Goal: Task Accomplishment & Management: Use online tool/utility

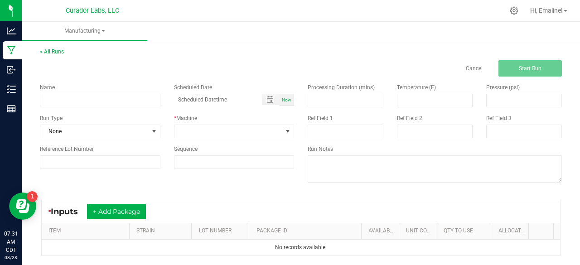
scroll to position [102, 0]
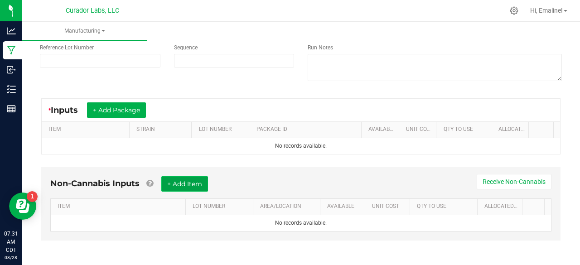
click at [201, 181] on button "+ Add Item" at bounding box center [184, 183] width 47 height 15
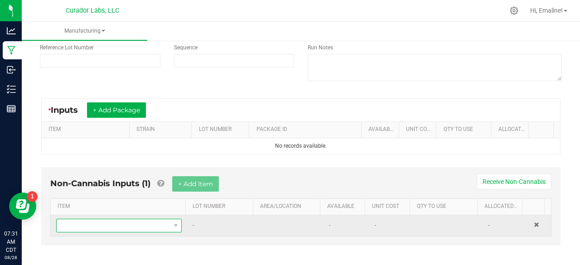
click at [152, 223] on span "NO DATA FOUND" at bounding box center [113, 225] width 113 height 13
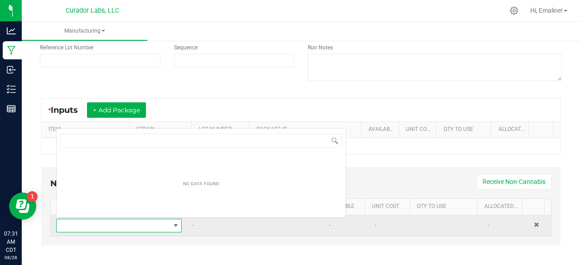
scroll to position [13, 120]
type input "aio"
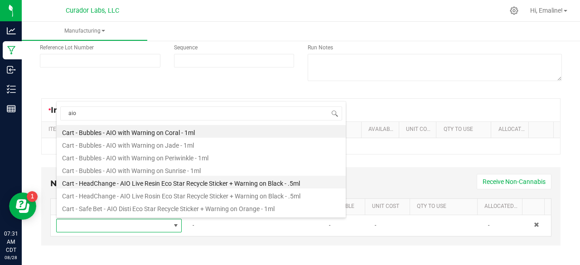
click at [176, 181] on li "Cart - HeadChange - AIO Live Resin Eco Star Recycle Sticker + Warning on Black …" at bounding box center [201, 182] width 289 height 13
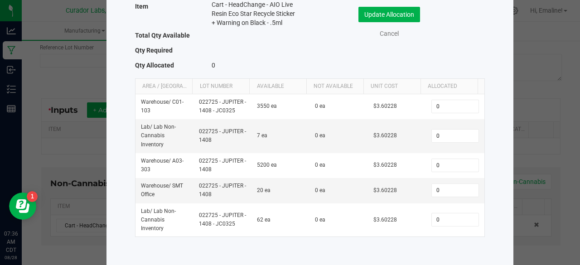
scroll to position [29, 0]
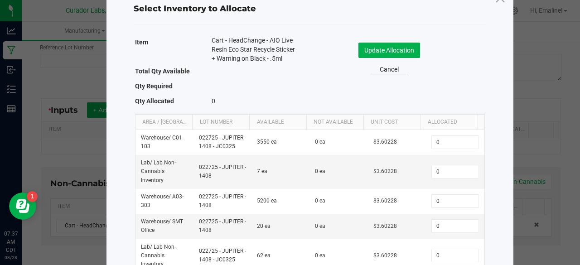
click at [395, 69] on link "Cancel" at bounding box center [389, 70] width 36 height 10
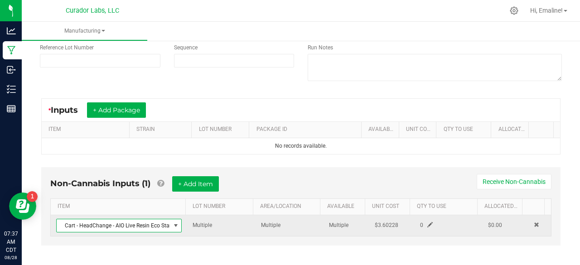
click at [146, 224] on span "Cart - HeadChange - AIO Live Resin Eco Star Recycle Sticker + Warning on Black …" at bounding box center [113, 225] width 113 height 13
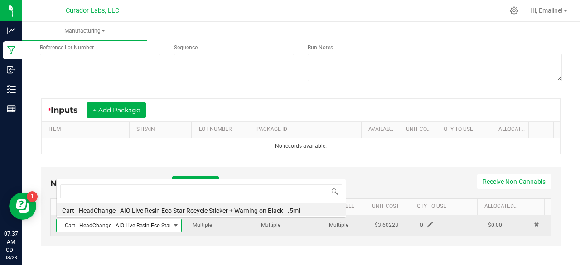
scroll to position [0, 0]
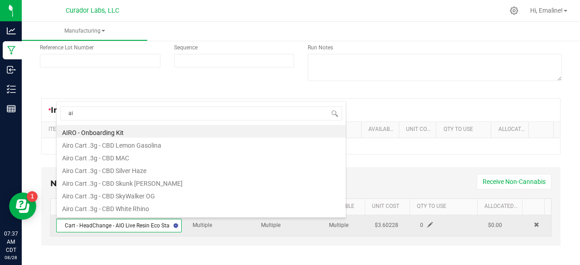
type input "aio"
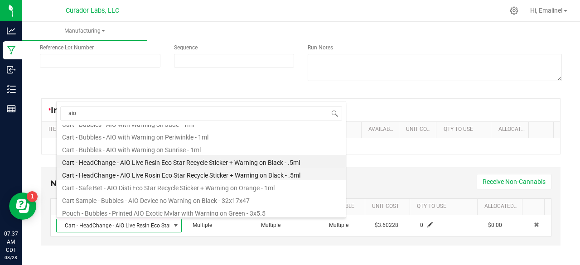
scroll to position [22, 0]
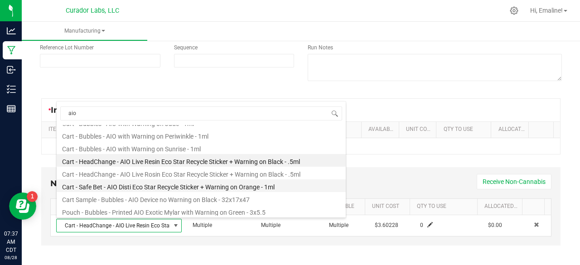
click at [127, 188] on li "Cart - Safe Bet - AIO Disti Eco Star Recycle Sticker + Warning on Orange - 1ml" at bounding box center [201, 186] width 289 height 13
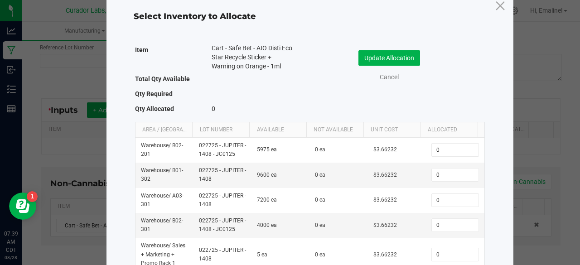
click at [388, 70] on div "Update Allocation Cancel" at bounding box center [397, 66] width 161 height 32
click at [387, 77] on link "Cancel" at bounding box center [389, 78] width 36 height 10
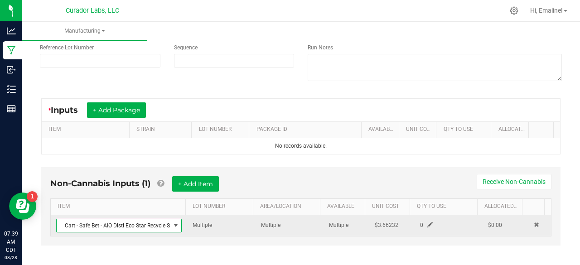
click at [132, 229] on span "Cart - Safe Bet - AIO Disti Eco Star Recycle Sticker + Warning on Orange - 1ml" at bounding box center [113, 225] width 113 height 13
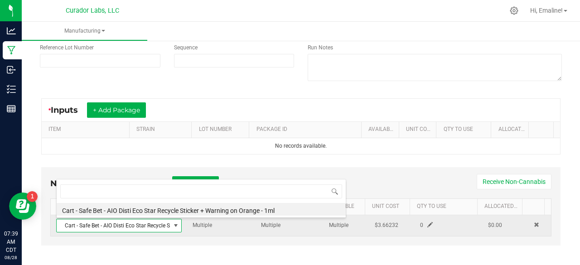
scroll to position [13, 120]
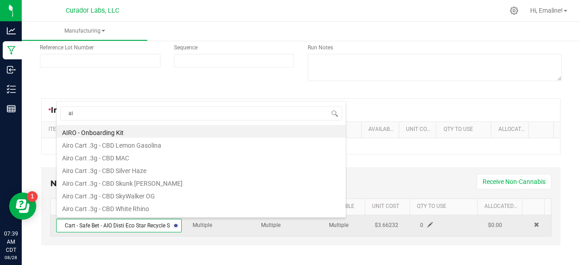
type input "aio"
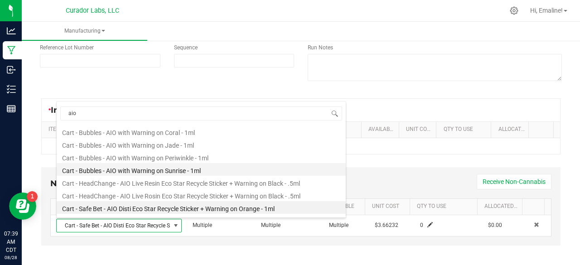
click at [153, 172] on li "Cart - Bubbles - AIO with Warning on Sunrise - 1ml" at bounding box center [201, 169] width 289 height 13
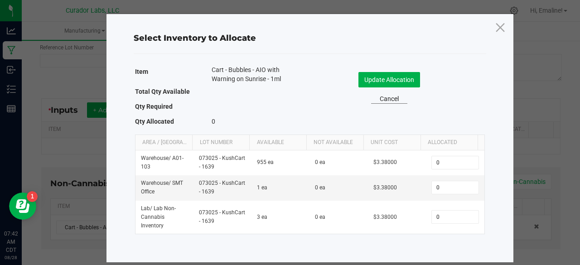
click at [396, 101] on link "Cancel" at bounding box center [389, 99] width 36 height 10
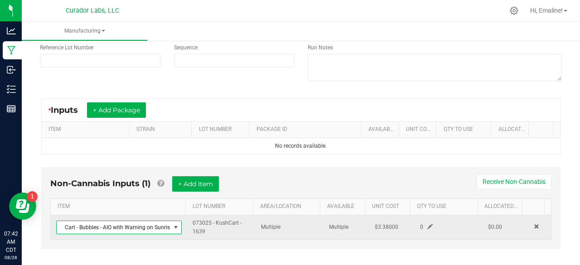
click at [154, 229] on span "Cart - Bubbles - AIO with Warning on Sunrise - 1ml" at bounding box center [113, 227] width 113 height 13
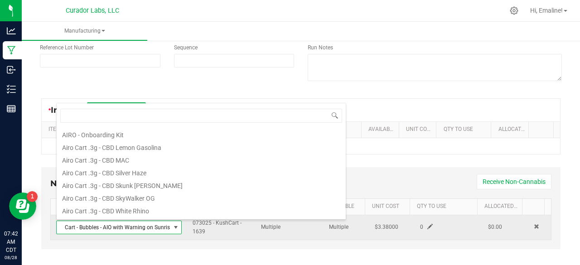
scroll to position [544, 0]
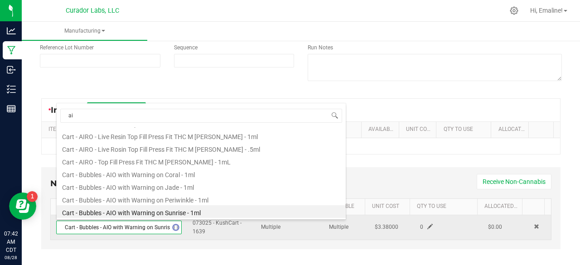
type input "aio"
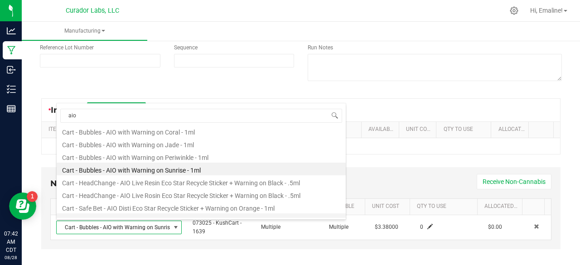
scroll to position [0, 0]
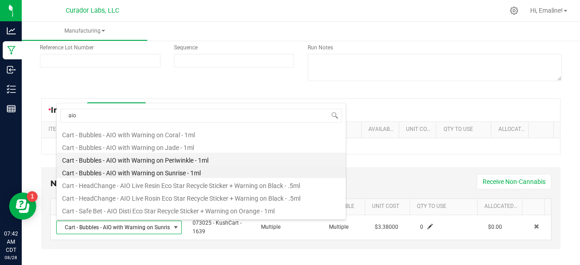
click at [158, 160] on li "Cart - Bubbles - AIO with Warning on Periwinkle - 1ml" at bounding box center [201, 159] width 289 height 13
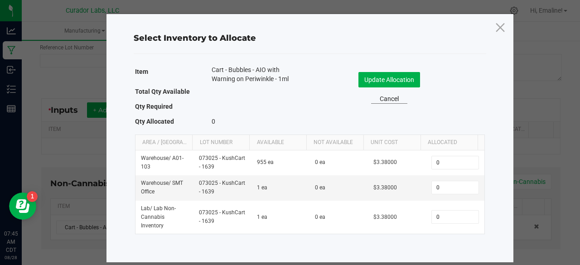
click at [381, 96] on link "Cancel" at bounding box center [389, 99] width 36 height 10
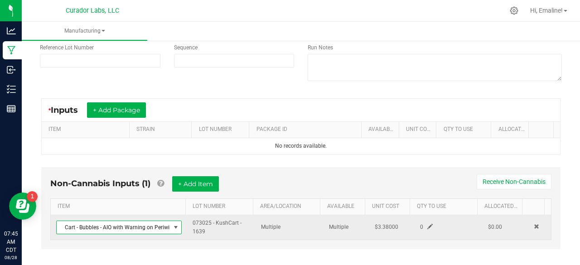
click at [104, 229] on span "Cart - Bubbles - AIO with Warning on Periwinkle - 1ml" at bounding box center [113, 227] width 113 height 13
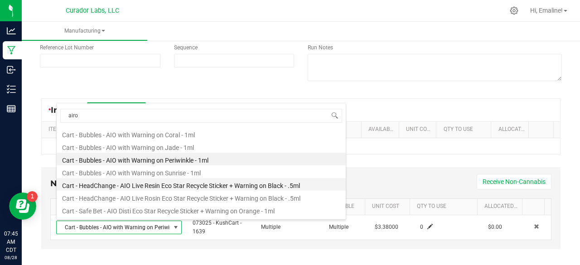
type input "airox"
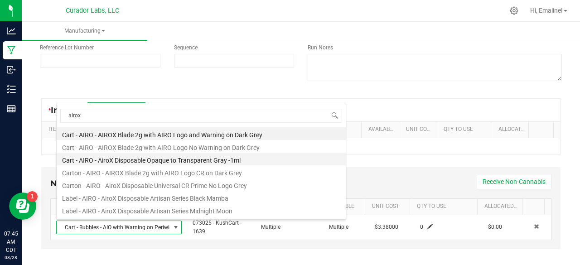
click at [150, 160] on li "Cart - AIRO - AiroX Disposable Opaque to Transparent Gray -1ml" at bounding box center [201, 159] width 289 height 13
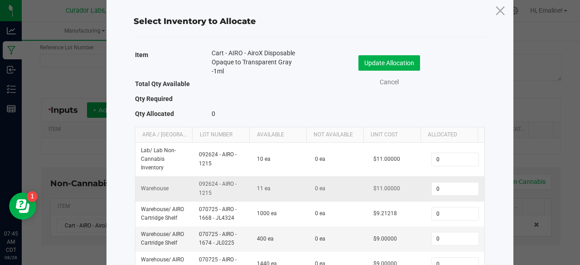
scroll to position [16, 0]
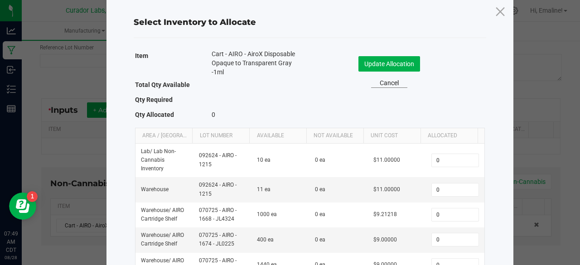
click at [386, 86] on link "Cancel" at bounding box center [389, 83] width 36 height 10
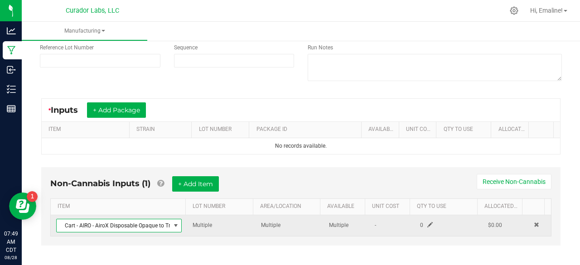
click at [112, 226] on span "Cart - AIRO - AiroX Disposable Opaque to Transparent Gray -1ml" at bounding box center [113, 225] width 113 height 13
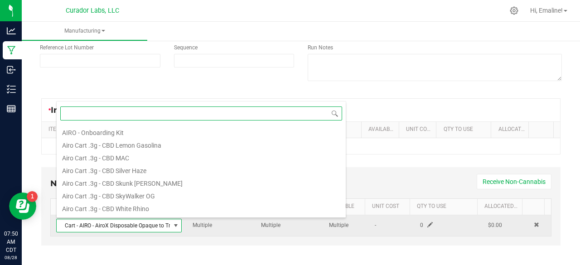
scroll to position [443, 0]
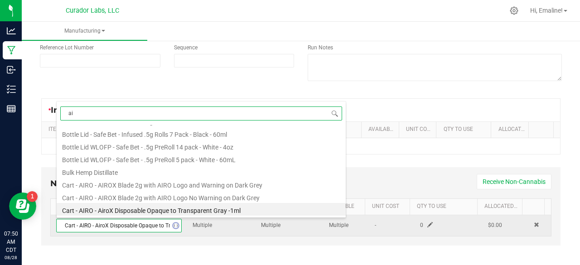
type input "aio"
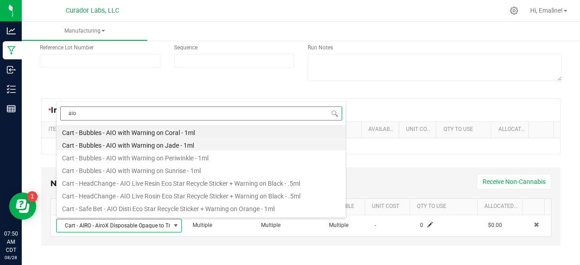
click at [144, 148] on li "Cart - Bubbles - AIO with Warning on Jade - 1ml" at bounding box center [201, 144] width 289 height 13
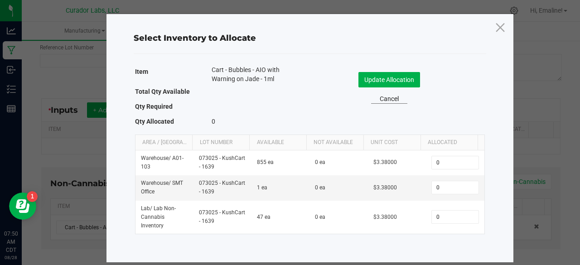
click at [399, 101] on link "Cancel" at bounding box center [389, 99] width 36 height 10
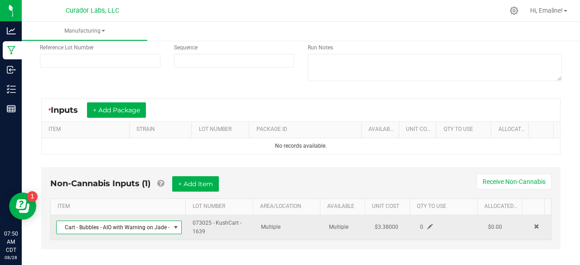
click at [114, 227] on span "Cart - Bubbles - AIO with Warning on Jade - 1ml" at bounding box center [113, 227] width 113 height 13
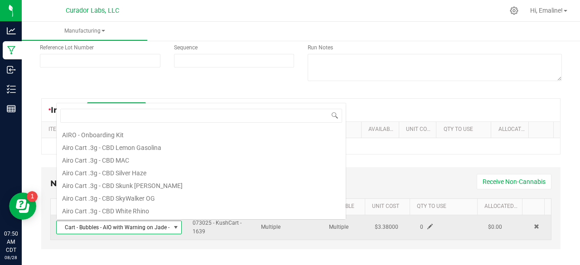
scroll to position [13, 120]
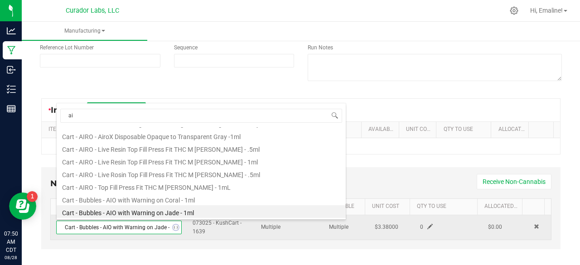
type input "aio"
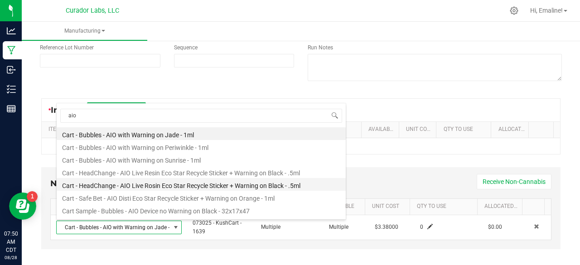
scroll to position [0, 0]
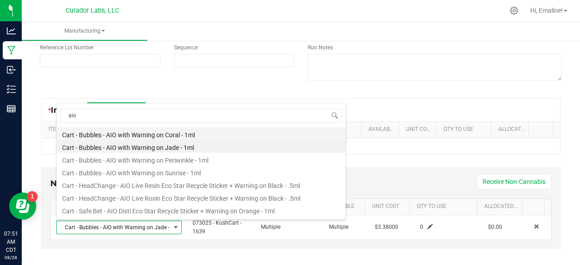
click at [152, 138] on li "Cart - Bubbles - AIO with Warning on Coral - 1ml" at bounding box center [201, 133] width 289 height 13
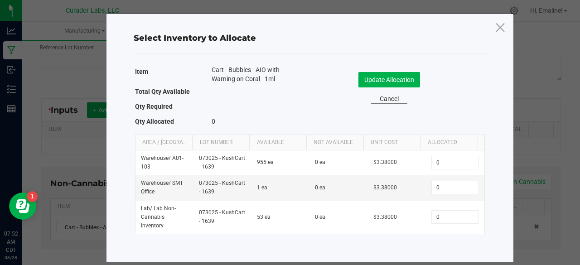
click at [402, 98] on link "Cancel" at bounding box center [389, 99] width 36 height 10
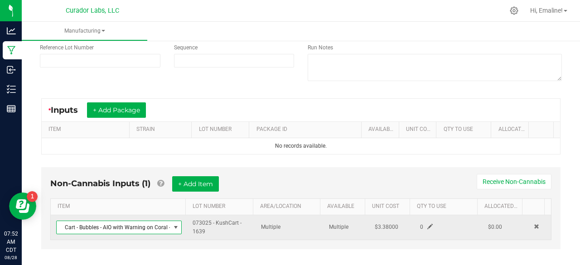
click at [129, 229] on span "Cart - Bubbles - AIO with Warning on Coral - 1ml" at bounding box center [113, 227] width 113 height 13
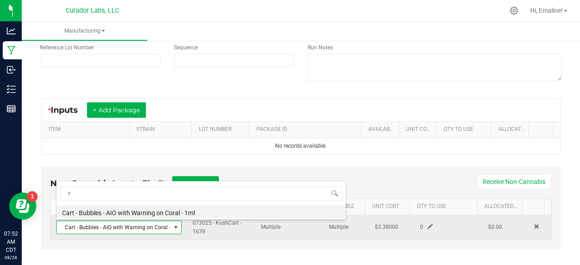
scroll to position [506, 0]
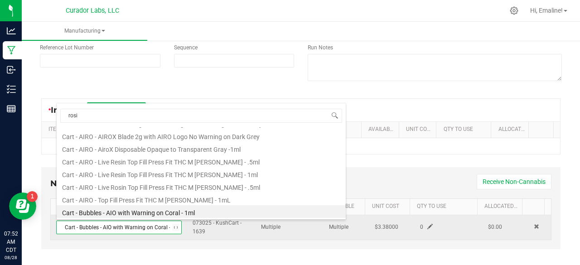
type input "rosin"
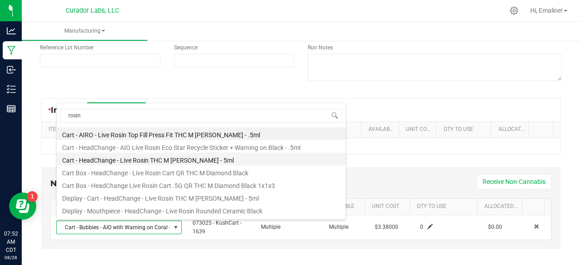
click at [154, 159] on li "Cart - HeadChange - Live Rosin THC M [PERSON_NAME] - 5ml" at bounding box center [201, 159] width 289 height 13
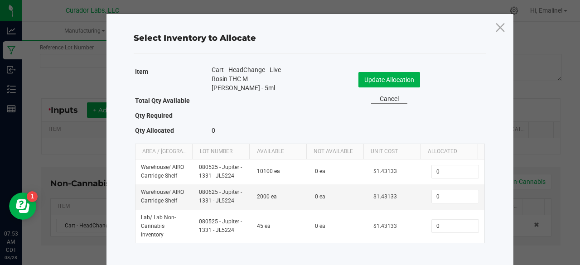
click at [384, 98] on link "Cancel" at bounding box center [389, 99] width 36 height 10
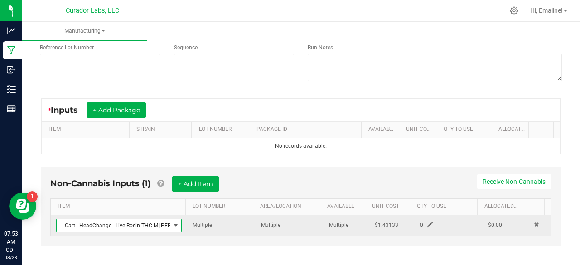
click at [161, 222] on span "Cart - HeadChange - Live Rosin THC M [PERSON_NAME] - 5ml" at bounding box center [113, 225] width 113 height 13
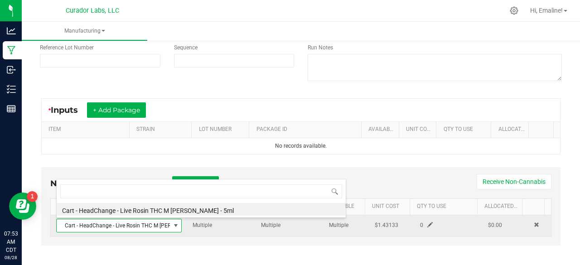
scroll to position [13, 120]
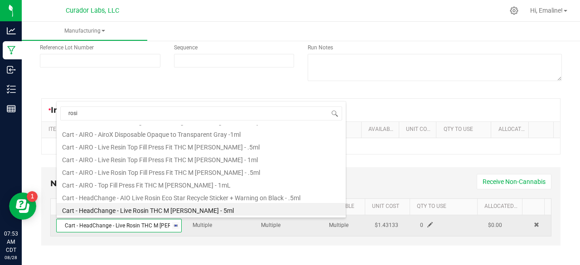
type input "rosin"
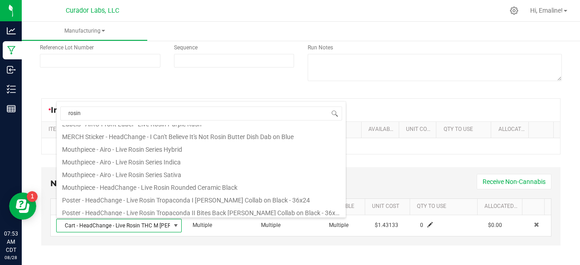
scroll to position [391, 0]
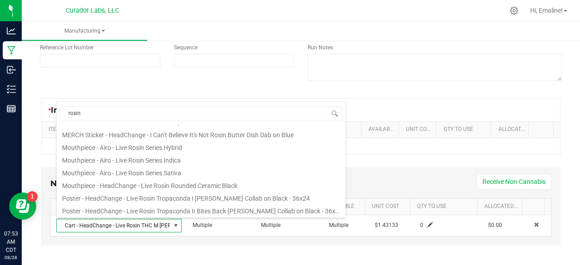
click at [165, 183] on li "Mouthpiece - HeadChange - Live Rosin Rounded Ceramic Black" at bounding box center [201, 184] width 289 height 13
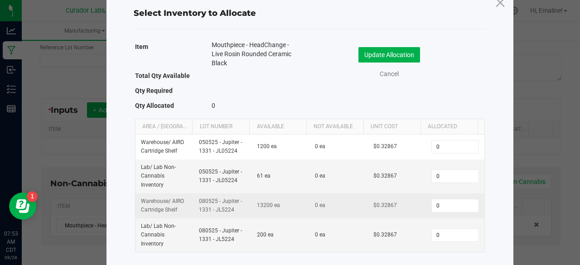
scroll to position [39, 0]
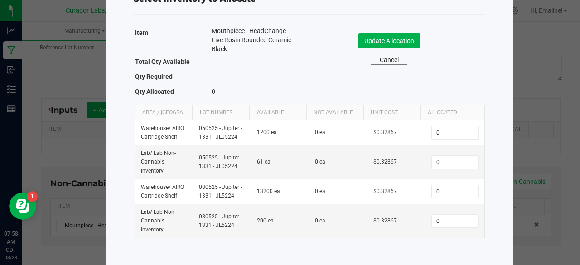
click at [393, 62] on link "Cancel" at bounding box center [389, 60] width 36 height 10
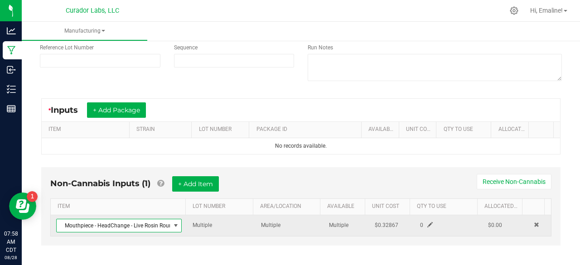
click at [144, 222] on span "Mouthpiece - HeadChange - Live Rosin Rounded Ceramic Black" at bounding box center [113, 225] width 113 height 13
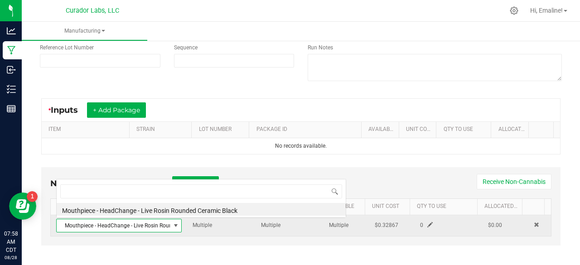
scroll to position [13, 120]
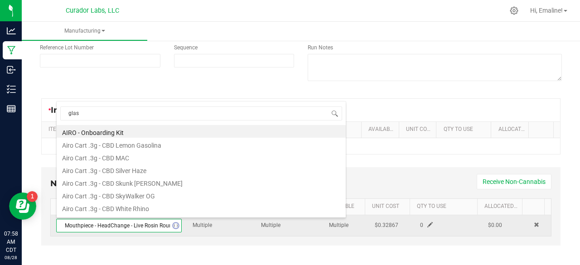
type input "glass"
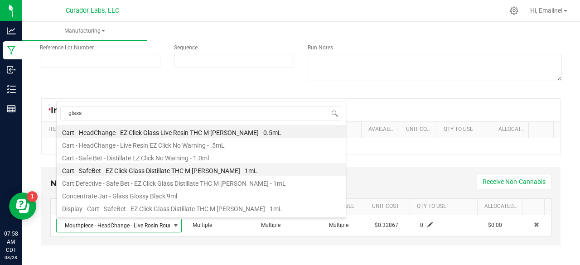
click at [180, 171] on li "Cart - SafeBet - EZ Click Glass Distillate THC M [PERSON_NAME] - 1mL" at bounding box center [201, 169] width 289 height 13
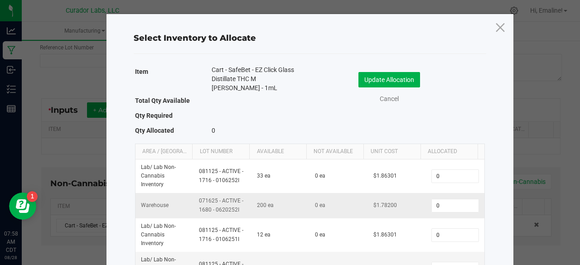
scroll to position [48, 0]
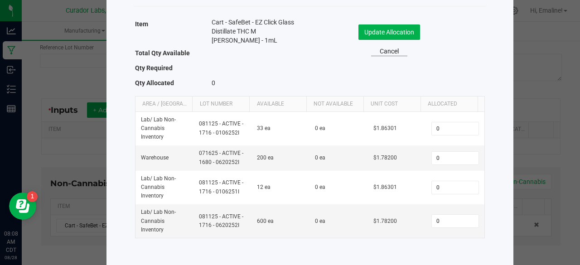
click at [388, 52] on link "Cancel" at bounding box center [389, 52] width 36 height 10
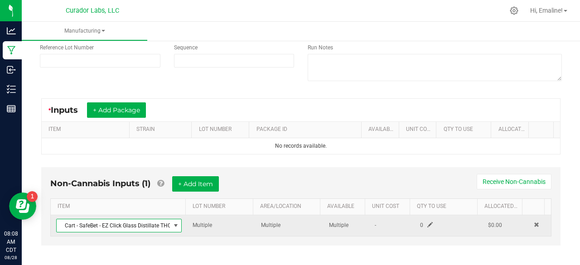
click at [140, 229] on span "Cart - SafeBet - EZ Click Glass Distillate THC M [PERSON_NAME] - 1mL" at bounding box center [113, 225] width 113 height 13
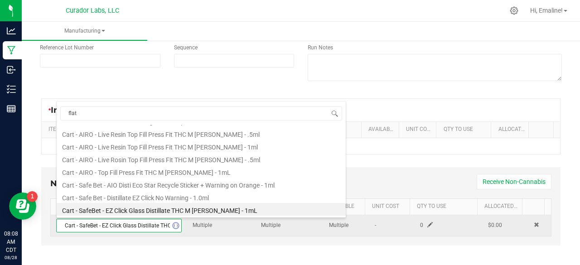
scroll to position [0, 0]
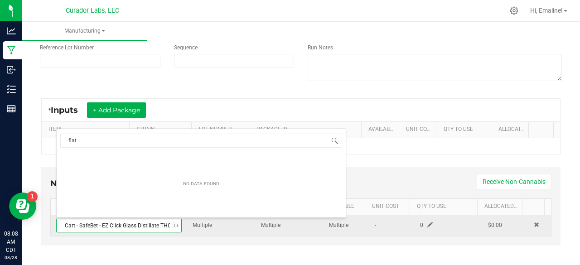
type input "flat w"
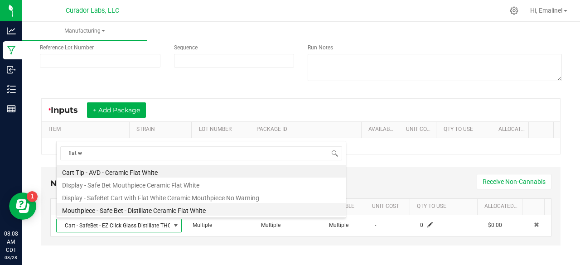
click at [151, 211] on li "Mouthpiece - Safe Bet - Distillate Ceramic Flat White" at bounding box center [201, 209] width 289 height 13
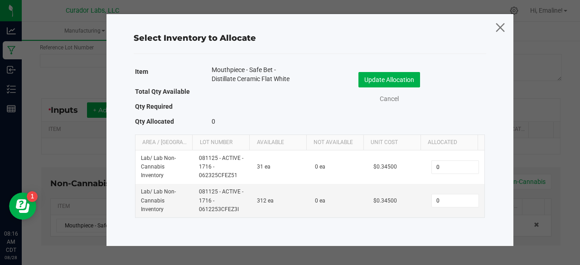
click at [499, 29] on icon at bounding box center [500, 27] width 12 height 22
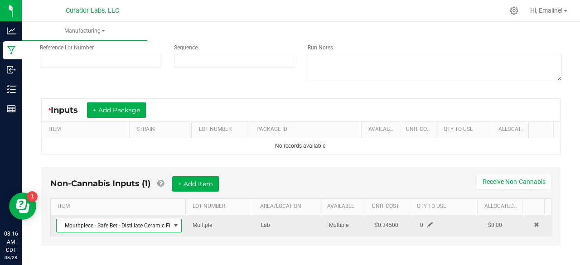
click at [147, 222] on span "Mouthpiece - Safe Bet - Distillate Ceramic Flat White" at bounding box center [113, 225] width 113 height 13
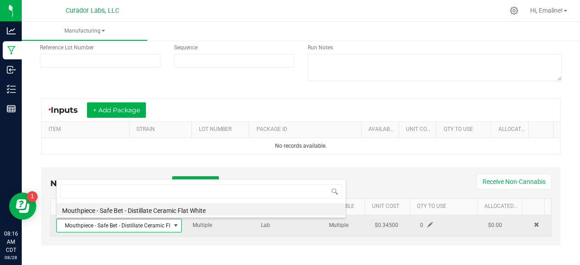
scroll to position [13, 120]
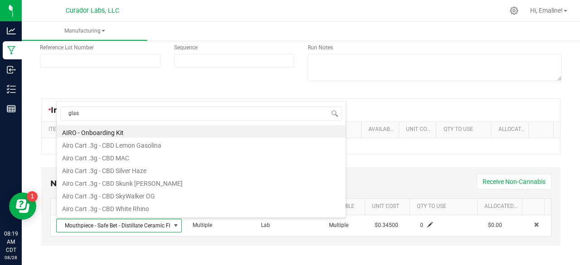
type input "glass"
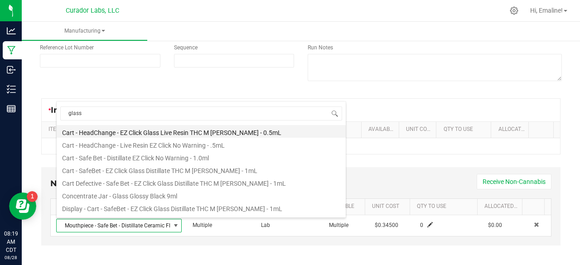
click at [132, 132] on li "Cart - HeadChange - EZ Click Glass Live Resin THC M [PERSON_NAME] - 0.5mL" at bounding box center [201, 131] width 289 height 13
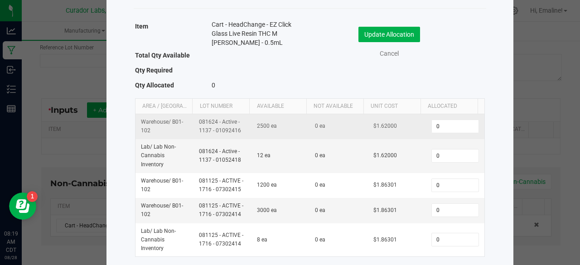
scroll to position [64, 0]
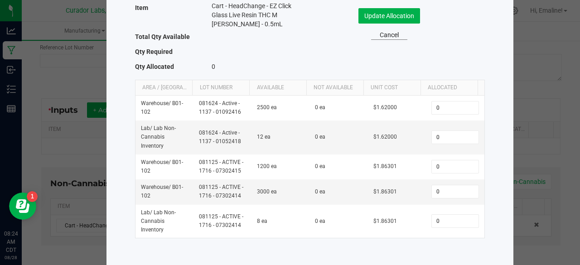
click at [391, 36] on link "Cancel" at bounding box center [389, 35] width 36 height 10
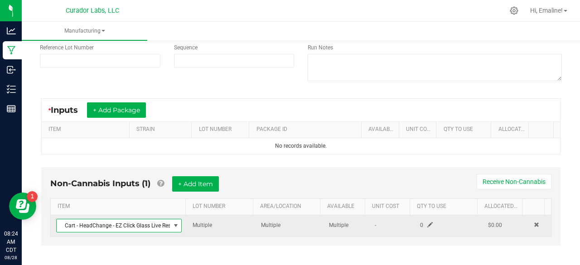
click at [157, 226] on span "Cart - HeadChange - EZ Click Glass Live Resin THC M [PERSON_NAME] - 0.5mL" at bounding box center [113, 225] width 113 height 13
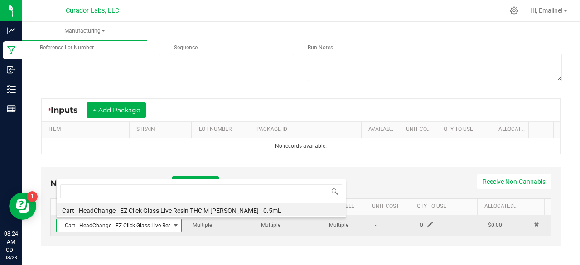
scroll to position [13, 120]
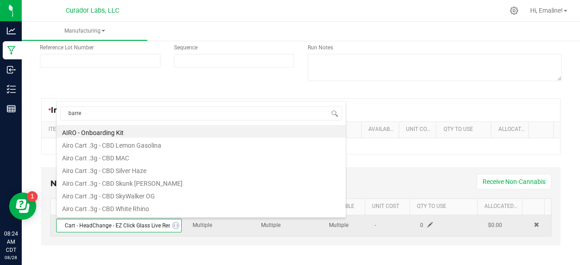
type input "barrel"
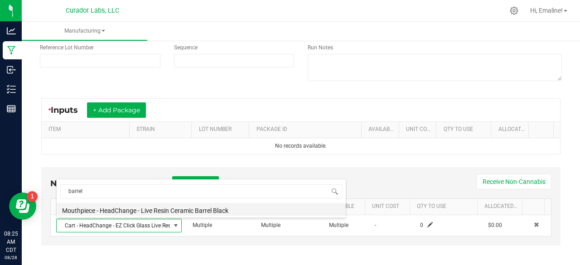
click at [163, 213] on li "Mouthpiece - HeadChange - Live Resin Ceramic Barrel Black" at bounding box center [201, 209] width 289 height 13
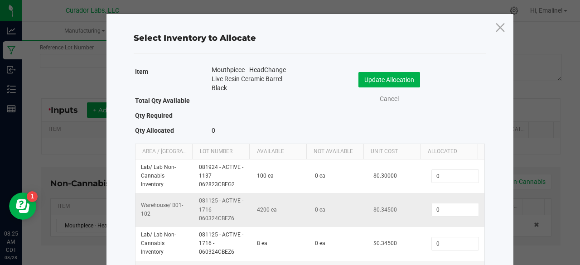
scroll to position [56, 0]
